Goal: Transaction & Acquisition: Purchase product/service

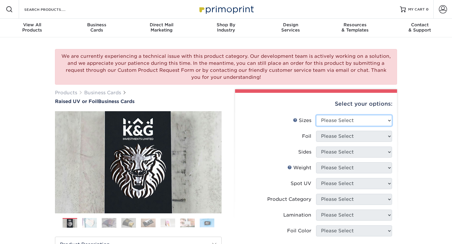
click at [386, 117] on select "Please Select 2" x 3.5" - Standard" at bounding box center [354, 120] width 76 height 11
select select "2.00x3.50"
click at [316, 115] on select "Please Select 2" x 3.5" - Standard" at bounding box center [354, 120] width 76 height 11
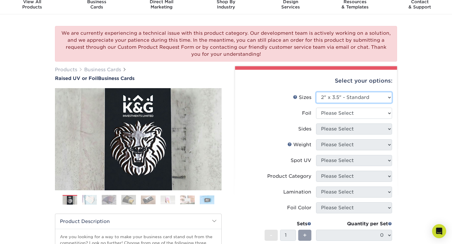
scroll to position [24, 0]
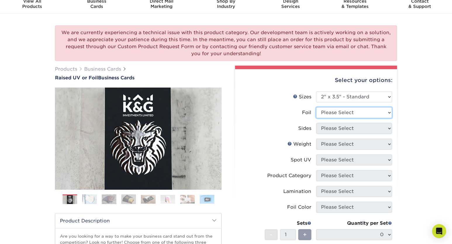
click at [374, 114] on select "Please Select No Yes" at bounding box center [354, 112] width 76 height 11
select select "1"
click at [316, 107] on select "Please Select No Yes" at bounding box center [354, 112] width 76 height 11
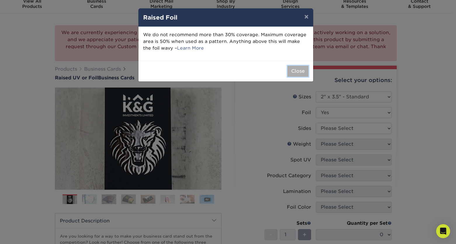
click at [298, 70] on button "Close" at bounding box center [298, 71] width 21 height 11
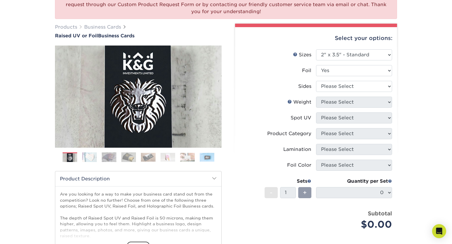
scroll to position [66, 0]
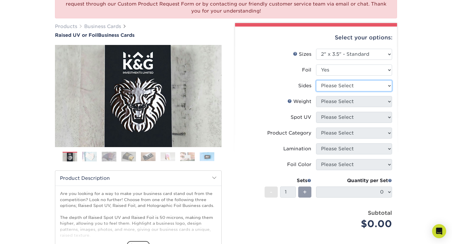
click at [378, 89] on select "Please Select Print Both Sides - Foil Both Sides Print Both Sides - Foil Front …" at bounding box center [354, 85] width 76 height 11
select select "34527644-b4fd-4ffb-9092-1318eefcd9d9"
click at [316, 80] on select "Please Select Print Both Sides - Foil Both Sides Print Both Sides - Foil Front …" at bounding box center [354, 85] width 76 height 11
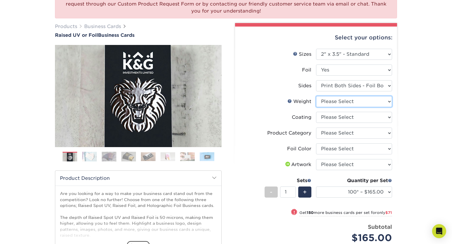
click at [368, 102] on select "Please Select 16PT" at bounding box center [354, 101] width 76 height 11
select select "16PT"
click at [316, 96] on select "Please Select 16PT" at bounding box center [354, 101] width 76 height 11
click at [373, 118] on select at bounding box center [354, 117] width 76 height 11
select select "3e7618de-abca-4bda-9f97-8b9129e913d8"
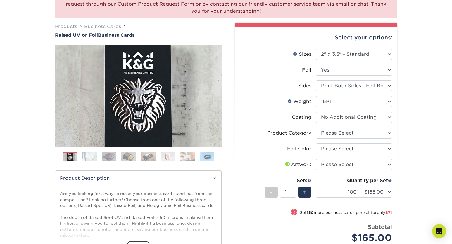
click at [316, 112] on select at bounding box center [354, 117] width 76 height 11
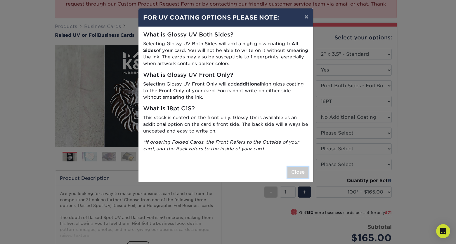
drag, startPoint x: 297, startPoint y: 173, endPoint x: 334, endPoint y: 156, distance: 40.2
click at [297, 173] on button "Close" at bounding box center [298, 172] width 21 height 11
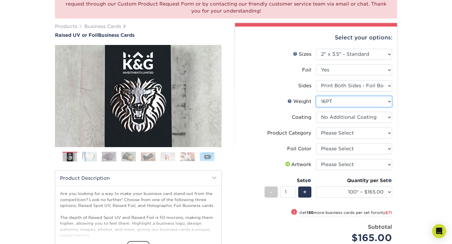
click at [352, 98] on select "Please Select 16PT" at bounding box center [354, 101] width 76 height 11
click at [353, 86] on select "Please Select Print Both Sides - Foil Both Sides Print Both Sides - Foil Front …" at bounding box center [354, 85] width 76 height 11
click at [368, 85] on select "Please Select Print Both Sides - Foil Both Sides Print Both Sides - Foil Front …" at bounding box center [354, 85] width 76 height 11
select select "e9e9dfb3-fba1-4d60-972c-fd9ca5904d33"
click at [316, 80] on select "Please Select Print Both Sides - Foil Both Sides Print Both Sides - Foil Front …" at bounding box center [354, 85] width 76 height 11
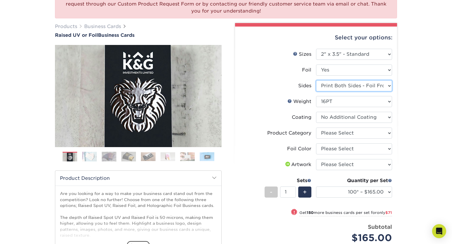
select select "-1"
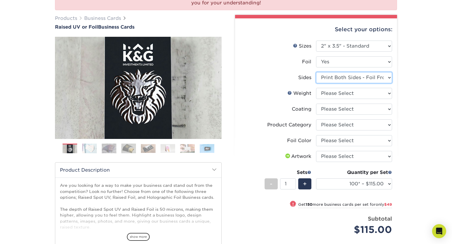
scroll to position [75, 0]
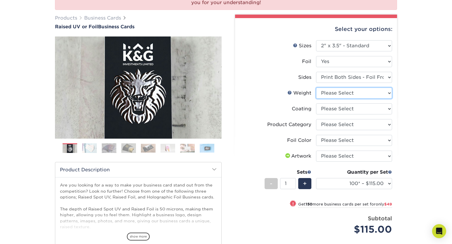
click at [370, 89] on select "Please Select 16PT" at bounding box center [354, 93] width 76 height 11
select select "16PT"
click at [316, 88] on select "Please Select 16PT" at bounding box center [354, 93] width 76 height 11
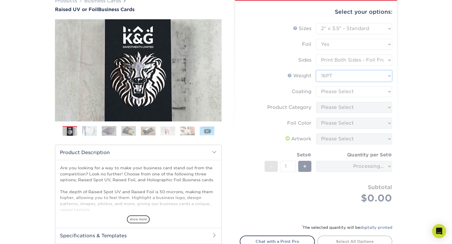
scroll to position [95, 0]
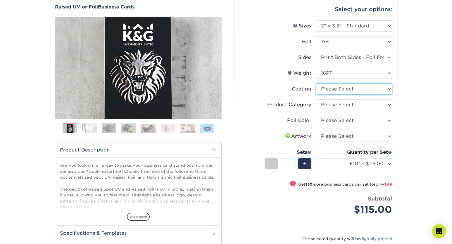
click at [367, 89] on select at bounding box center [354, 89] width 76 height 11
select select "3e7618de-abca-4bda-9f97-8b9129e913d8"
click at [316, 84] on select at bounding box center [354, 89] width 76 height 11
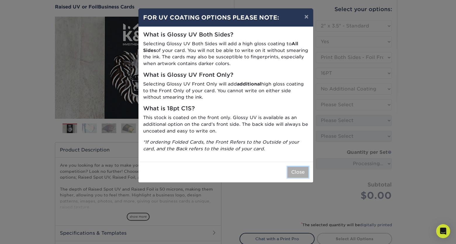
click at [294, 167] on button "Close" at bounding box center [298, 172] width 21 height 11
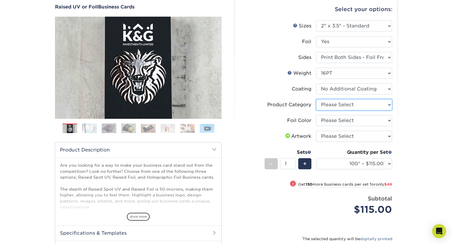
click at [361, 106] on select "Please Select Business Cards" at bounding box center [354, 104] width 76 height 11
select select "3b5148f1-0588-4f88-a218-97bcfdce65c1"
click at [316, 99] on select "Please Select Business Cards" at bounding box center [354, 104] width 76 height 11
click at [370, 119] on select "Please Select Silver Foil Gold Foil Holographic Foil" at bounding box center [354, 120] width 76 height 11
select select "acffa4a5-22f9-4585-ba3f-0adaa54b8c85"
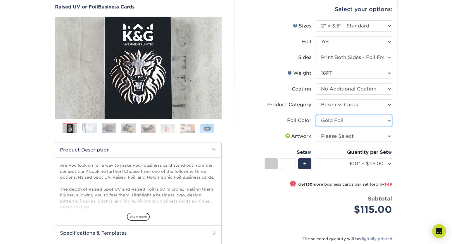
click at [316, 115] on select "Please Select Silver Foil Gold Foil Holographic Foil" at bounding box center [354, 120] width 76 height 11
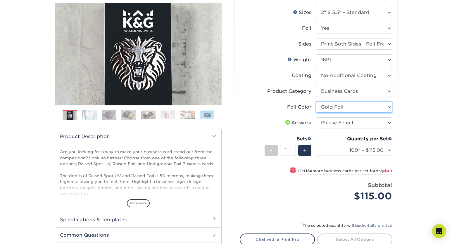
scroll to position [109, 0]
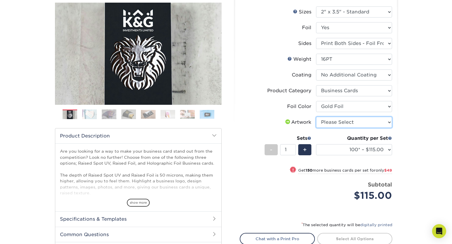
click at [378, 124] on select "Please Select I will upload files I need a design - $100" at bounding box center [354, 122] width 76 height 11
select select "upload"
click at [316, 117] on select "Please Select I will upload files I need a design - $100" at bounding box center [354, 122] width 76 height 11
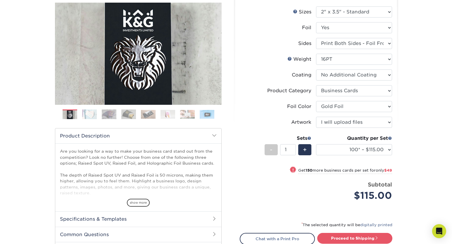
click at [413, 120] on div "We are currently experiencing a technical issue with this product category. Our…" at bounding box center [226, 115] width 452 height 373
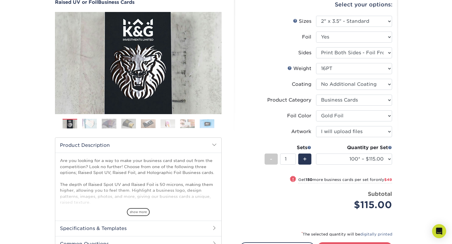
scroll to position [77, 0]
